Goal: Consume media (video, audio)

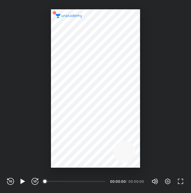
scroll to position [193, 191]
click at [49, 181] on div "00:00" at bounding box center [75, 182] width 60 height 6
click at [20, 182] on icon "button" at bounding box center [22, 181] width 7 height 7
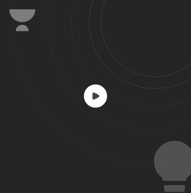
click at [97, 88] on rect at bounding box center [95, 96] width 23 height 23
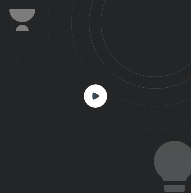
click at [97, 88] on rect at bounding box center [95, 96] width 23 height 23
